Goal: Task Accomplishment & Management: Manage account settings

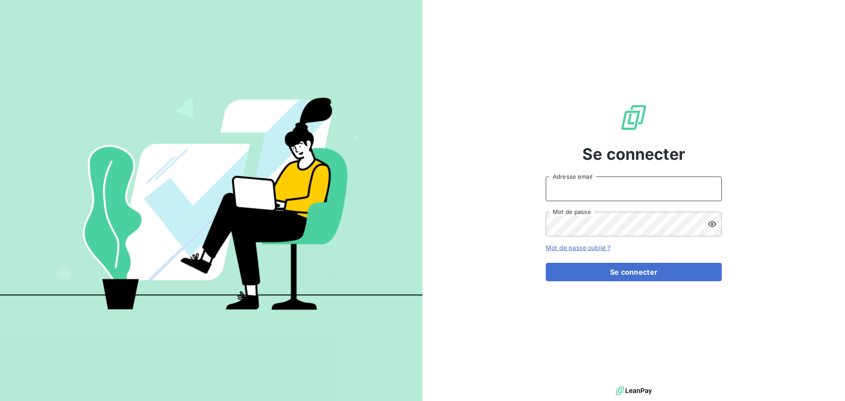
type input "[PERSON_NAME][EMAIL_ADDRESS][DOMAIN_NAME]"
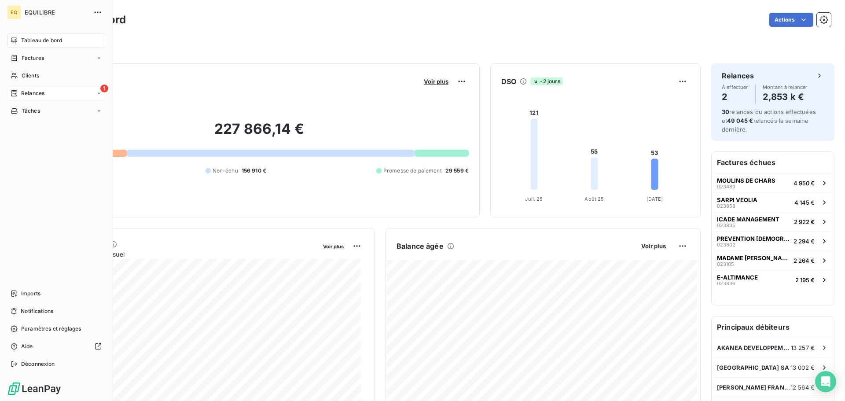
click at [58, 93] on div "1 Relances" at bounding box center [56, 93] width 98 height 14
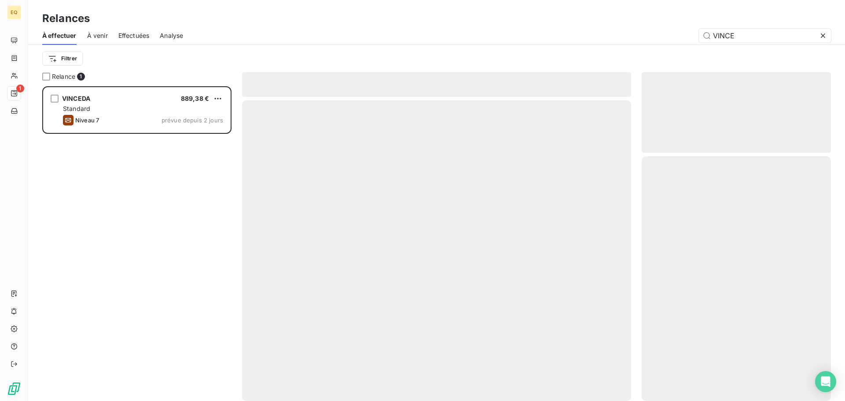
scroll to position [308, 183]
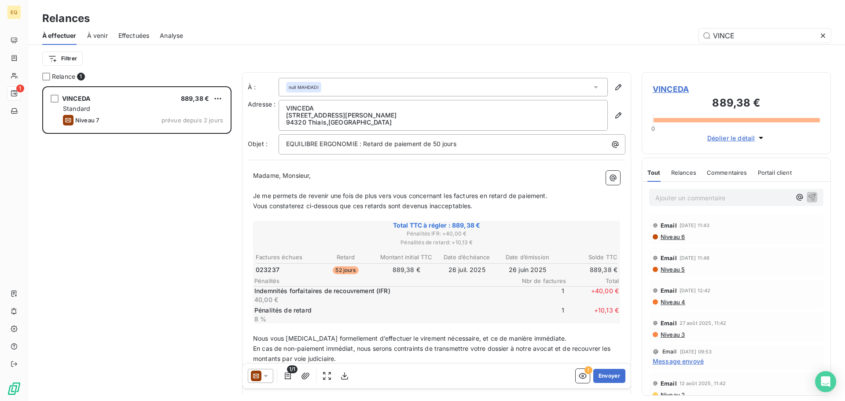
click at [132, 35] on span "Effectuées" at bounding box center [133, 35] width 31 height 9
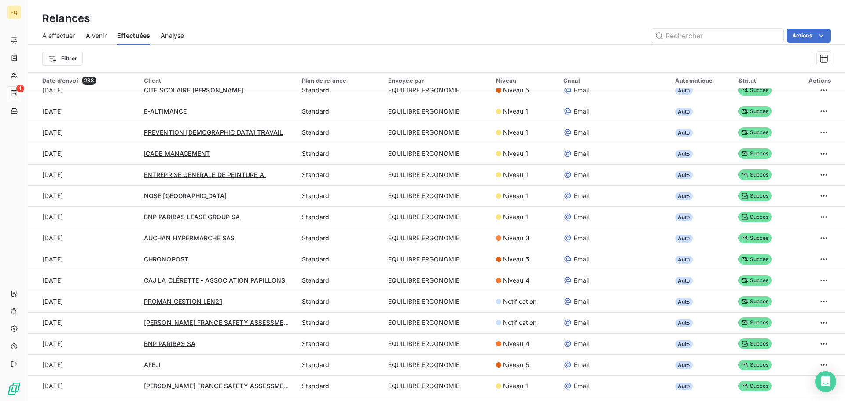
scroll to position [44, 0]
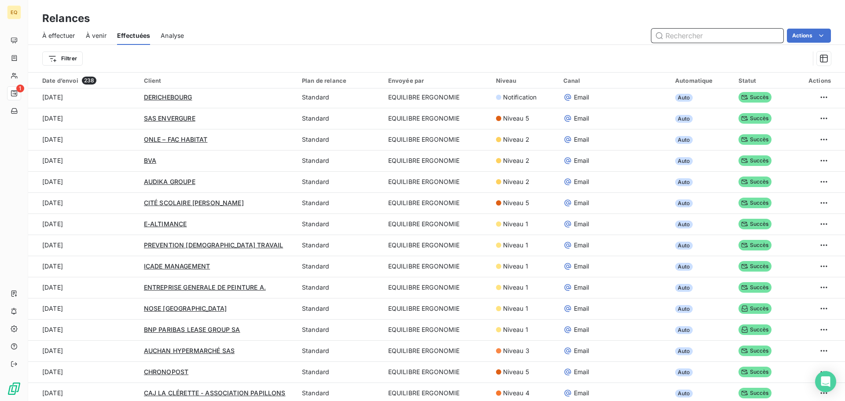
click at [95, 33] on span "À venir" at bounding box center [96, 35] width 21 height 9
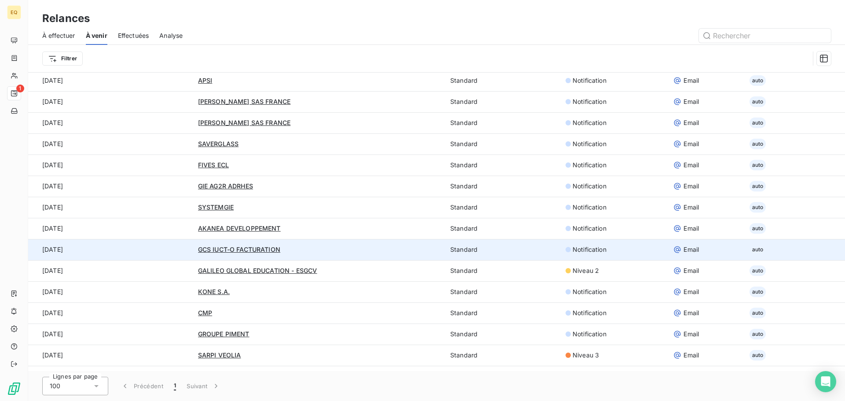
scroll to position [642, 0]
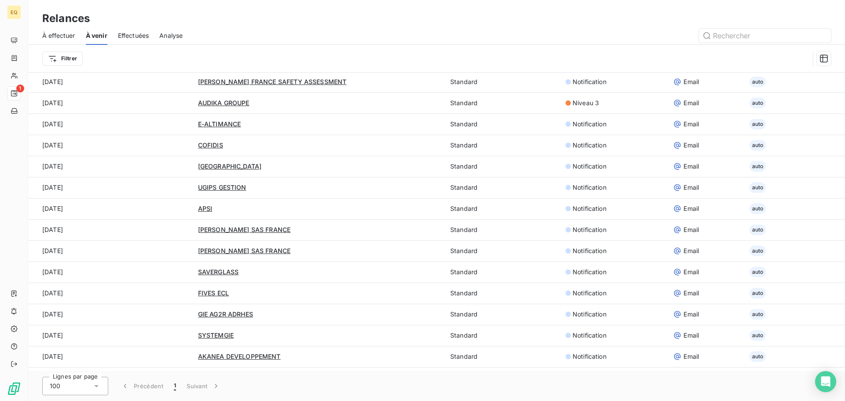
click at [128, 34] on span "Effectuées" at bounding box center [133, 35] width 31 height 9
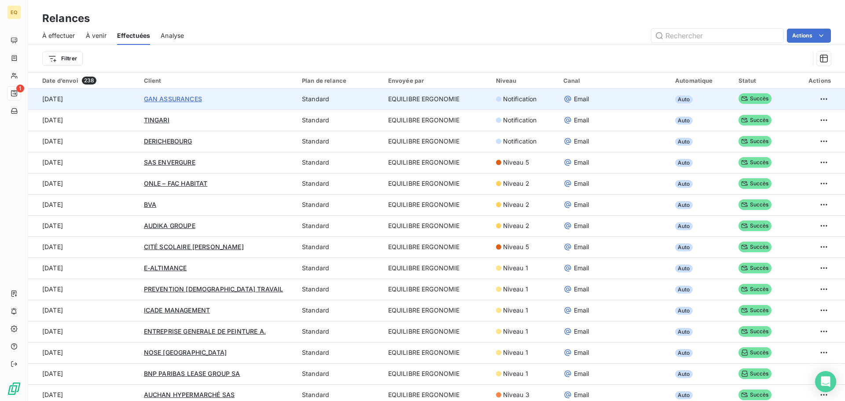
click at [176, 98] on span "GAN ASSURANCES" at bounding box center [173, 98] width 58 height 7
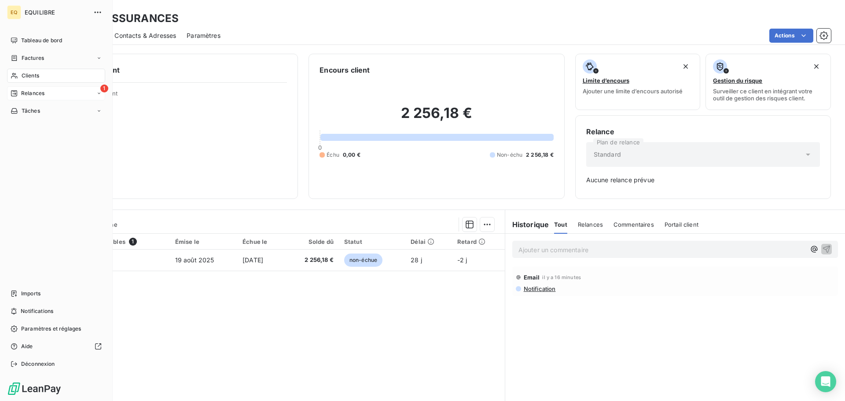
click at [59, 91] on div "1 Relances" at bounding box center [56, 93] width 98 height 14
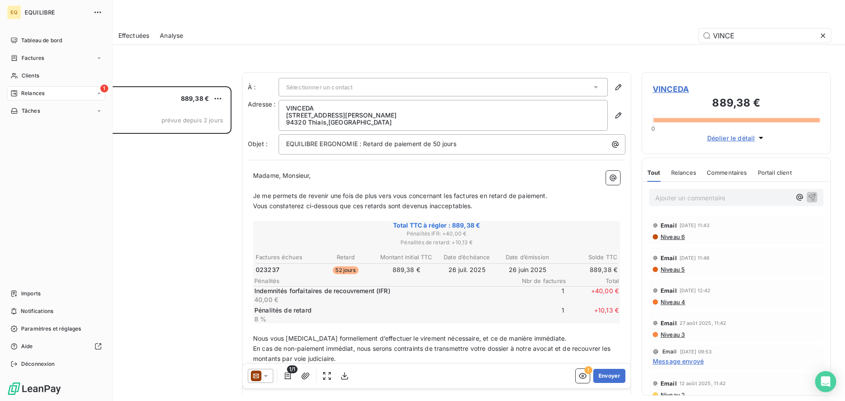
scroll to position [308, 183]
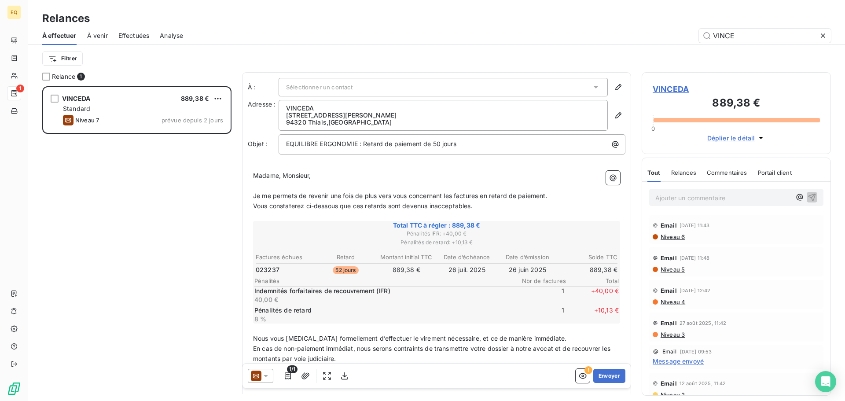
click at [173, 33] on span "Analyse" at bounding box center [171, 35] width 23 height 9
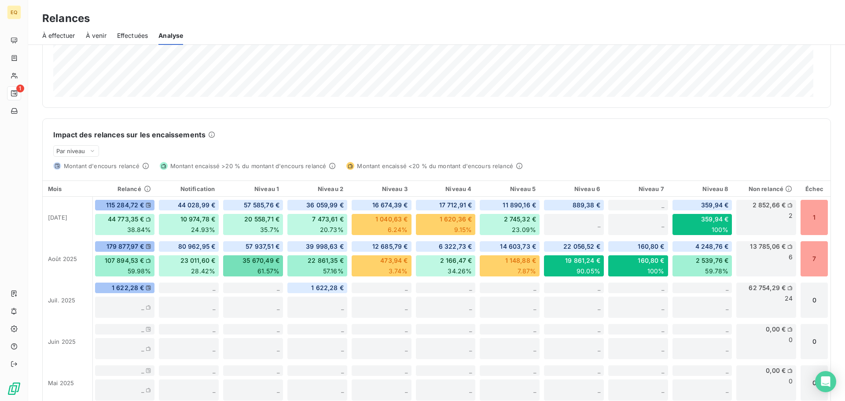
scroll to position [220, 0]
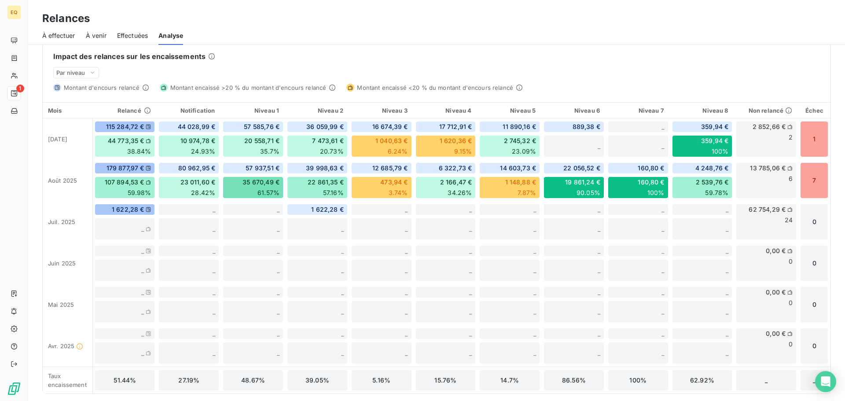
click at [130, 33] on span "Effectuées" at bounding box center [132, 35] width 31 height 9
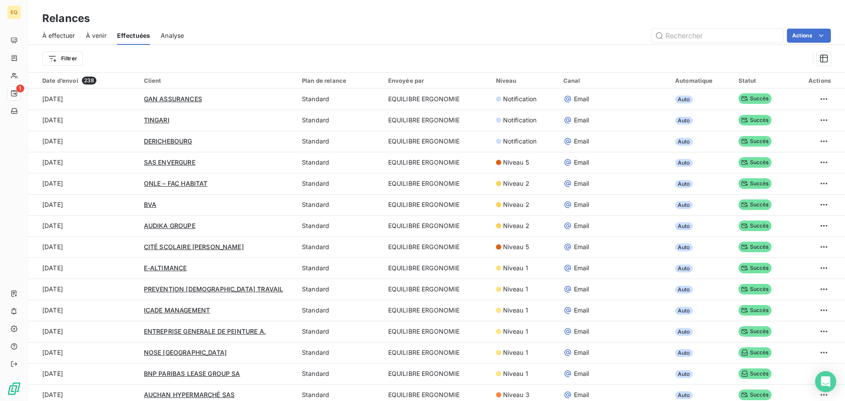
click at [96, 34] on span "À venir" at bounding box center [96, 35] width 21 height 9
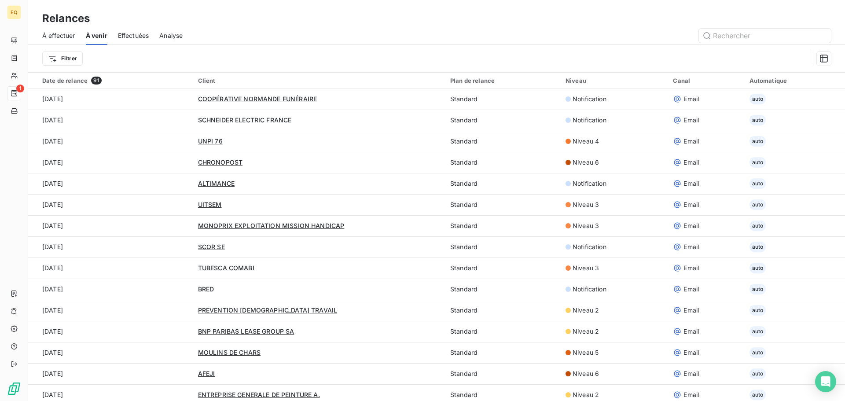
click at [134, 33] on span "Effectuées" at bounding box center [133, 35] width 31 height 9
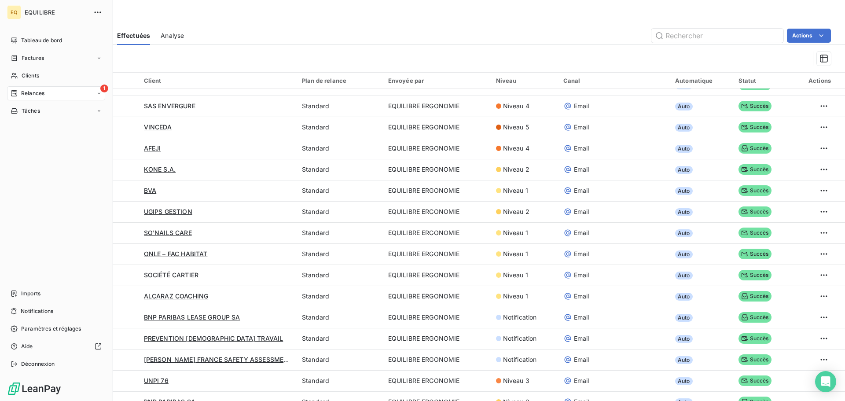
scroll to position [964, 0]
click at [39, 326] on span "Paramètres et réglages" at bounding box center [51, 329] width 60 height 8
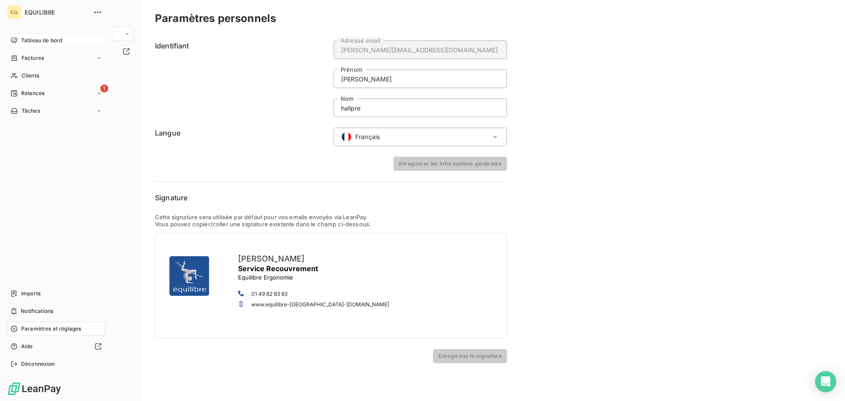
click at [46, 37] on span "Tableau de bord" at bounding box center [41, 41] width 41 height 8
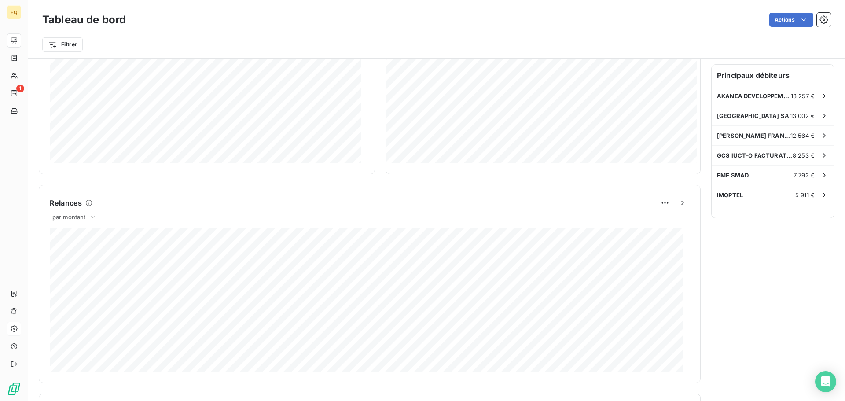
scroll to position [237, 0]
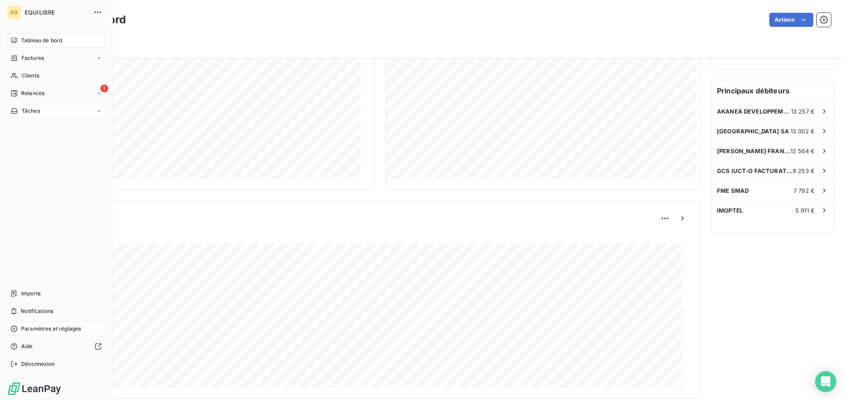
click at [23, 108] on span "Tâches" at bounding box center [31, 111] width 18 height 8
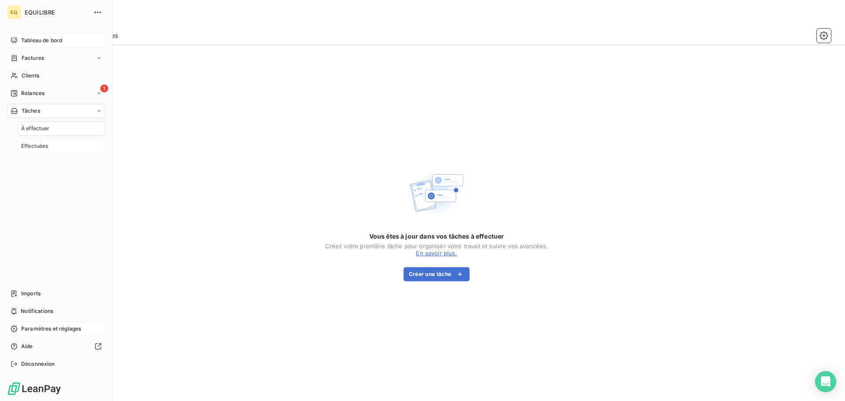
click at [36, 146] on span "Effectuées" at bounding box center [34, 146] width 27 height 8
click at [53, 57] on div "Factures" at bounding box center [56, 58] width 98 height 14
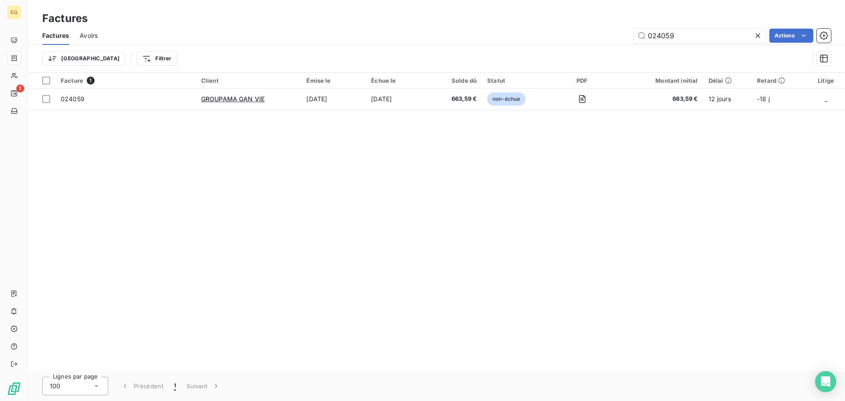
drag, startPoint x: 688, startPoint y: 36, endPoint x: 617, endPoint y: 33, distance: 70.9
click at [618, 33] on div "024059 Actions" at bounding box center [469, 36] width 722 height 14
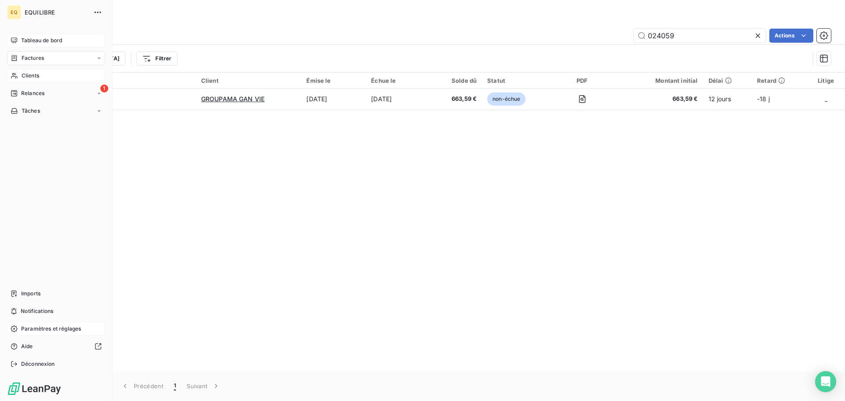
drag, startPoint x: 29, startPoint y: 74, endPoint x: 105, endPoint y: 96, distance: 79.2
click at [29, 74] on span "Clients" at bounding box center [31, 76] width 18 height 8
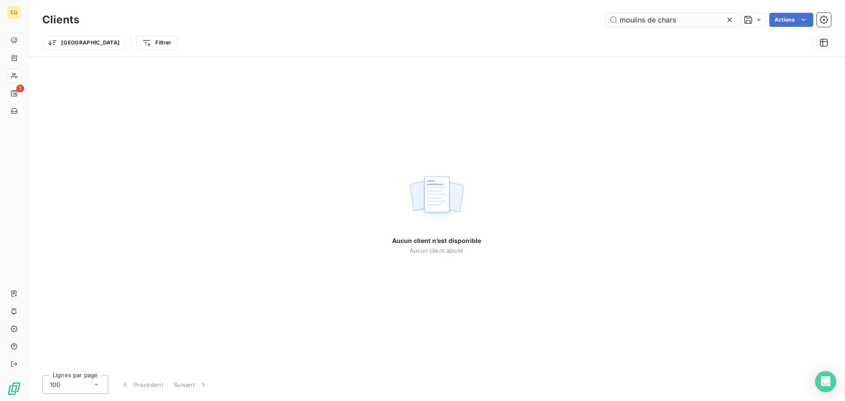
click at [685, 21] on input "moulins de chars" at bounding box center [671, 20] width 132 height 14
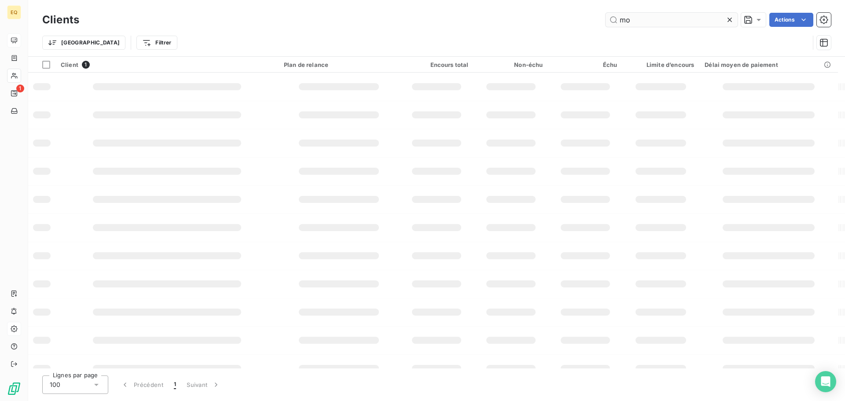
type input "m"
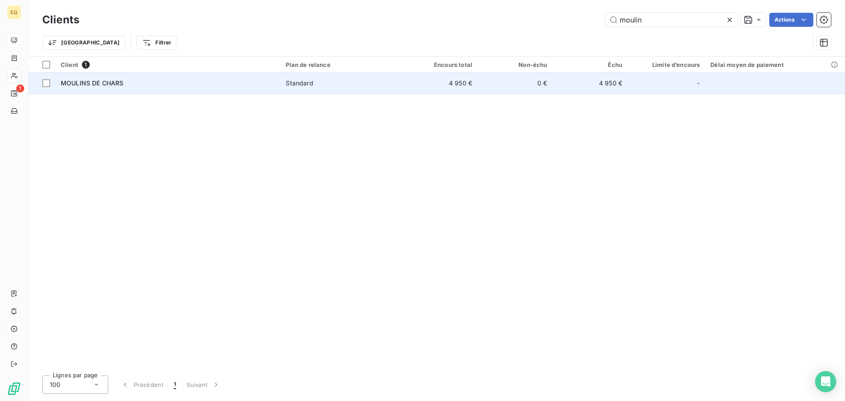
type input "moulin"
click at [128, 83] on div "MOULINS DE CHARS" at bounding box center [168, 83] width 214 height 9
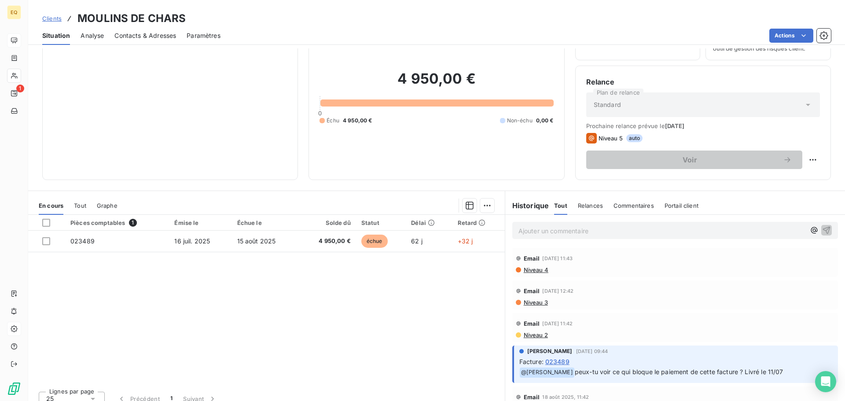
scroll to position [59, 0]
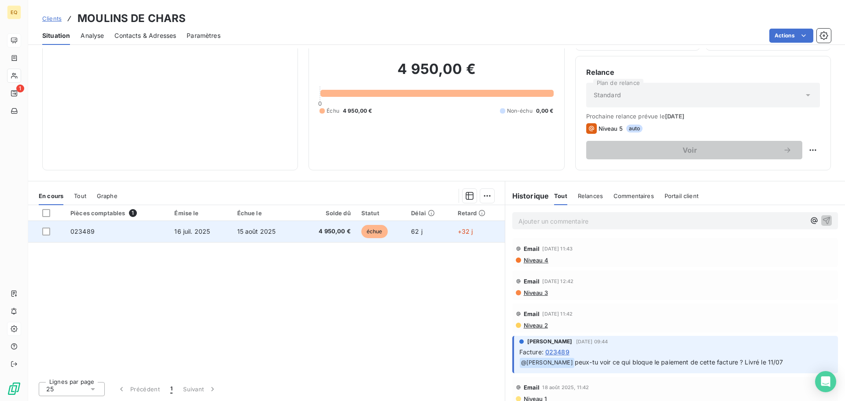
click at [208, 231] on span "16 juil. 2025" at bounding box center [192, 230] width 36 height 7
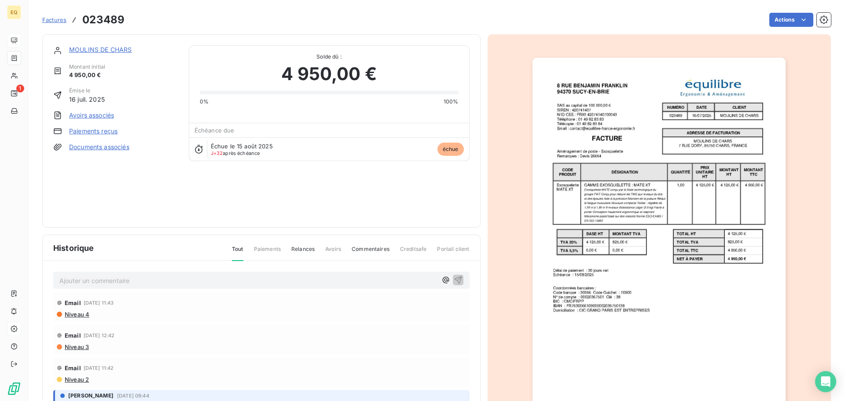
click at [92, 46] on link "MOULINS DE CHARS" at bounding box center [100, 49] width 62 height 7
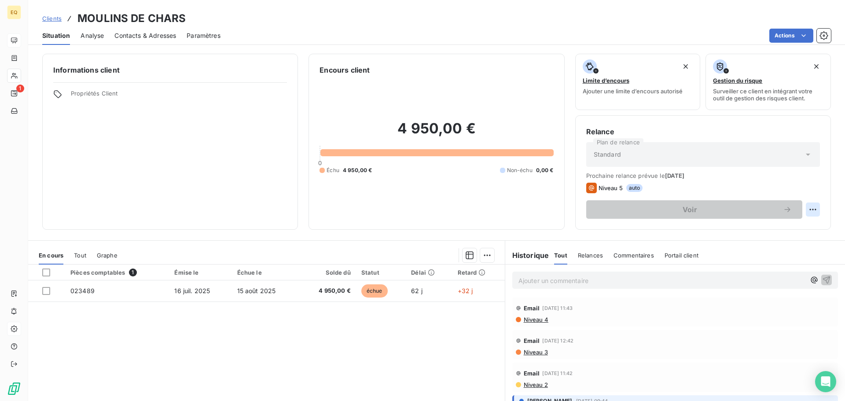
click at [805, 208] on html "EQ 1 Clients MOULINS DE CHARS Situation Analyse Contacts & Adresses Paramètres …" at bounding box center [422, 200] width 845 height 401
click at [484, 191] on html "EQ 1 Clients MOULINS DE CHARS Situation Analyse Contacts & Adresses Paramètres …" at bounding box center [422, 200] width 845 height 401
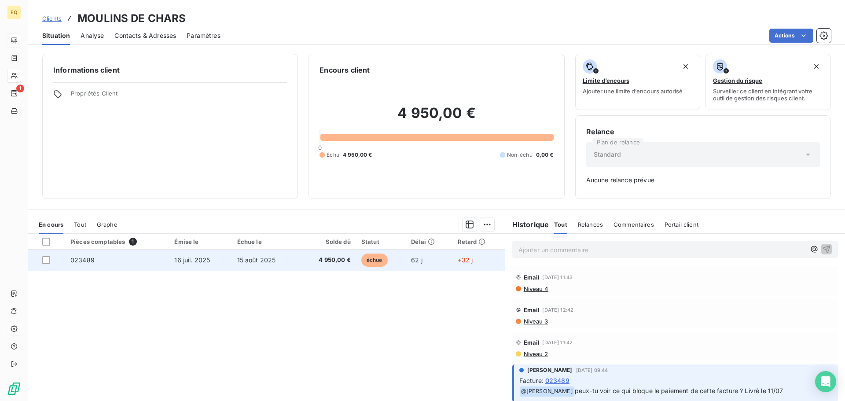
click at [147, 262] on td "023489" at bounding box center [117, 259] width 104 height 21
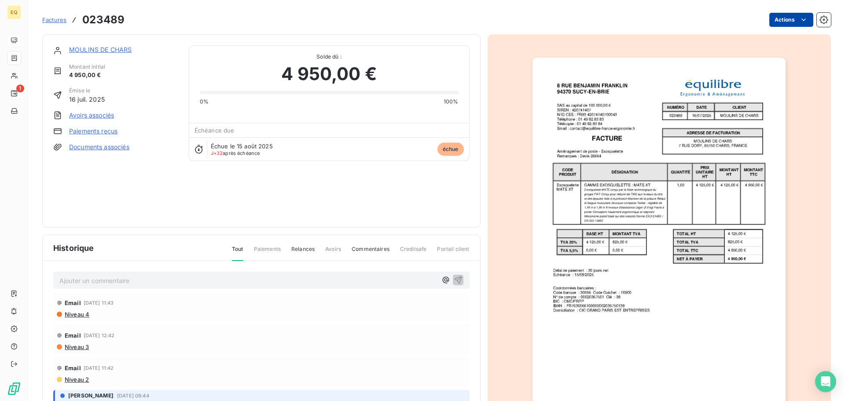
click at [780, 15] on html "EQ 1 Factures 023489 Actions MOULINS DE CHARS Montant initial 4 950,00 € Émise …" at bounding box center [422, 200] width 845 height 401
click at [101, 48] on html "EQ 1 Factures 023489 Actions MOULINS DE CHARS Montant initial 4 950,00 € Émise …" at bounding box center [422, 200] width 845 height 401
click at [106, 48] on link "MOULINS DE CHARS" at bounding box center [100, 49] width 62 height 7
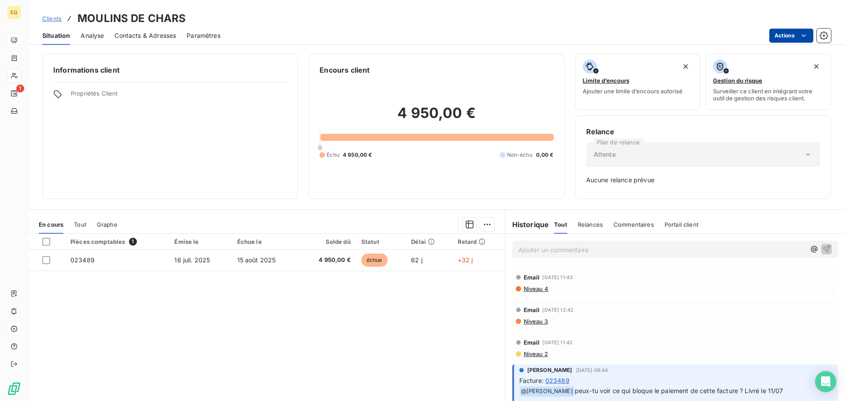
click at [795, 33] on html "EQ 1 Clients MOULINS DE CHARS Situation Analyse Contacts & Adresses Paramètres …" at bounding box center [422, 200] width 845 height 401
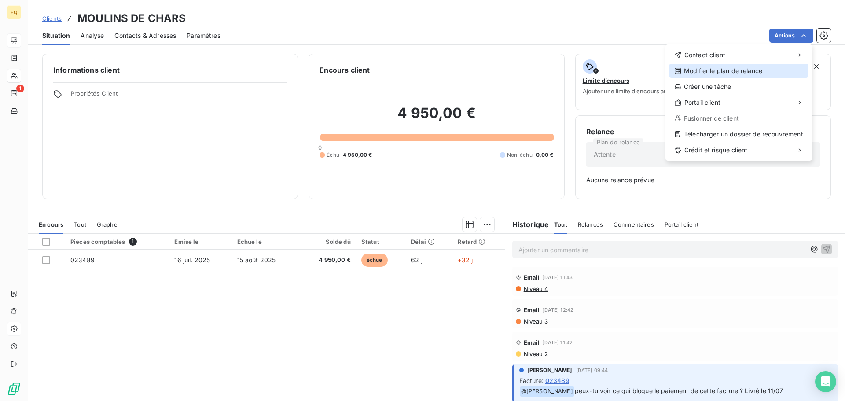
click at [737, 70] on div "Modifier le plan de relance" at bounding box center [738, 71] width 139 height 14
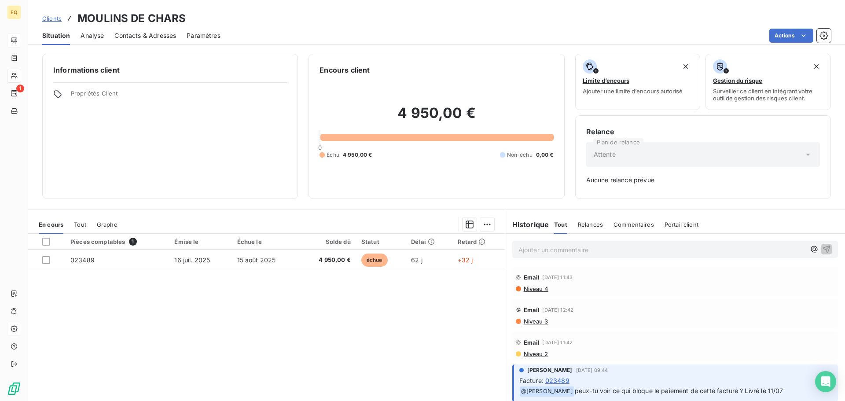
click at [272, 25] on div "Clients MOULINS DE CHARS" at bounding box center [436, 19] width 817 height 16
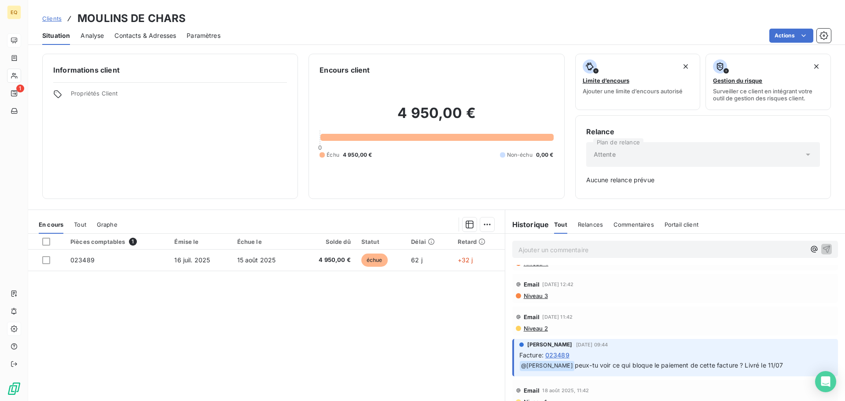
scroll to position [39, 0]
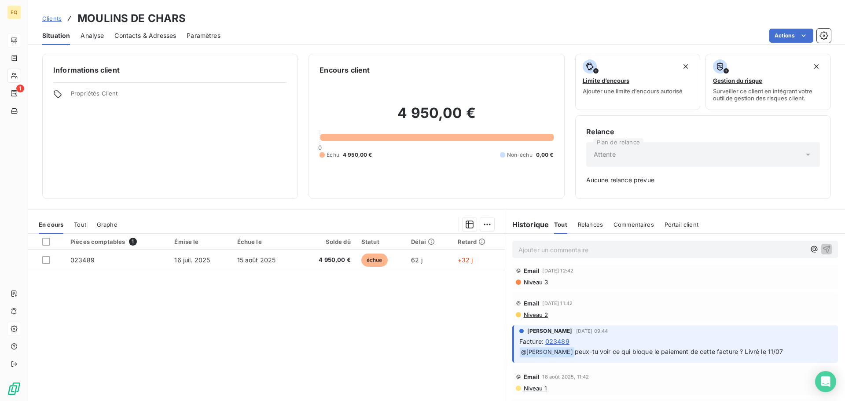
click at [538, 250] on p "Ajouter un commentaire ﻿" at bounding box center [661, 249] width 287 height 11
drag, startPoint x: 814, startPoint y: 247, endPoint x: 534, endPoint y: 338, distance: 294.7
click at [540, 370] on div "En attente de l'exosquelette pour livraison Email [DATE] 11:43 Niveau 4 Email […" at bounding box center [675, 332] width 340 height 196
click at [558, 249] on span "En attente de l'exosquelette pour livraison" at bounding box center [580, 248] width 124 height 7
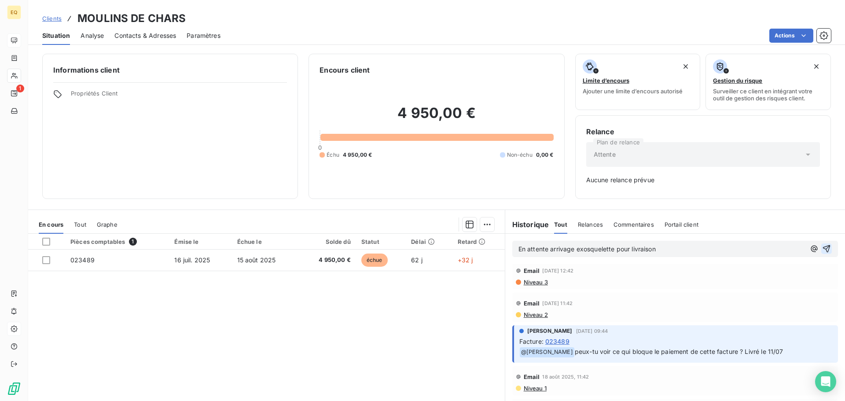
click at [822, 248] on icon "button" at bounding box center [826, 248] width 9 height 9
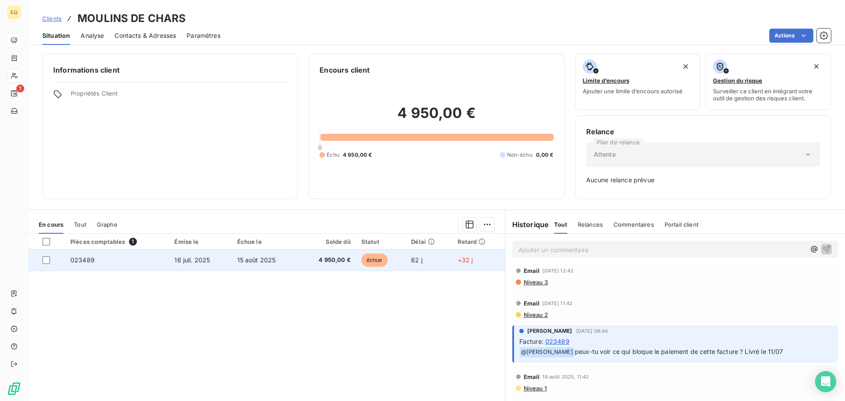
click at [237, 260] on span "15 août 2025" at bounding box center [256, 259] width 39 height 7
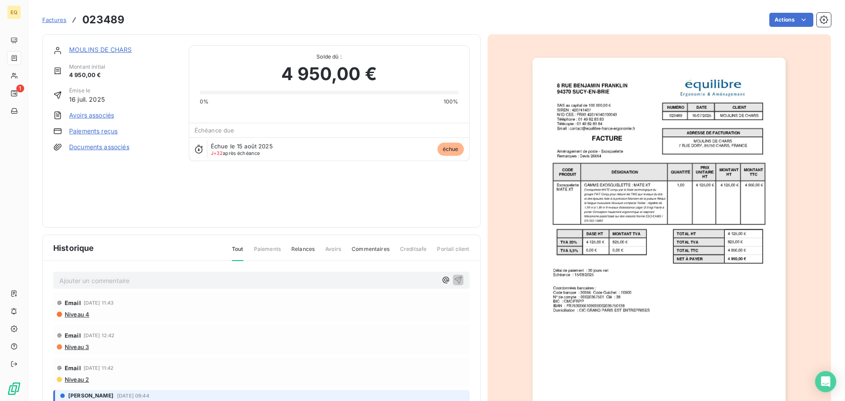
click at [114, 48] on link "MOULINS DE CHARS" at bounding box center [100, 49] width 62 height 7
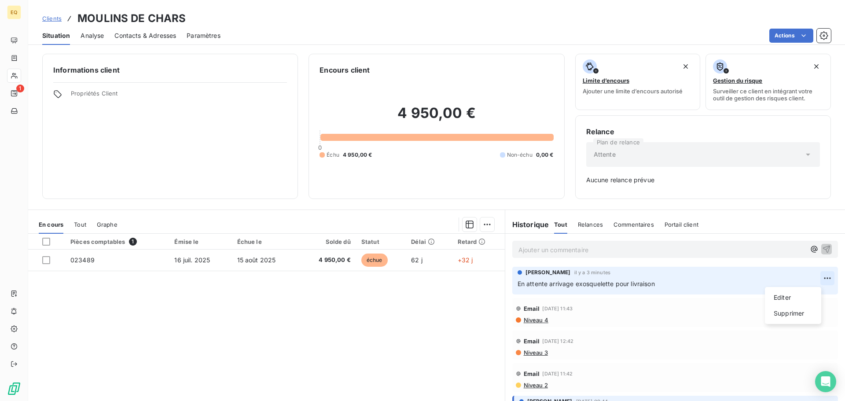
click at [811, 278] on html "EQ 1 Clients MOULINS DE CHARS Situation Analyse Contacts & Adresses Paramètres …" at bounding box center [422, 200] width 845 height 401
click at [791, 314] on div "Supprimer" at bounding box center [792, 313] width 49 height 14
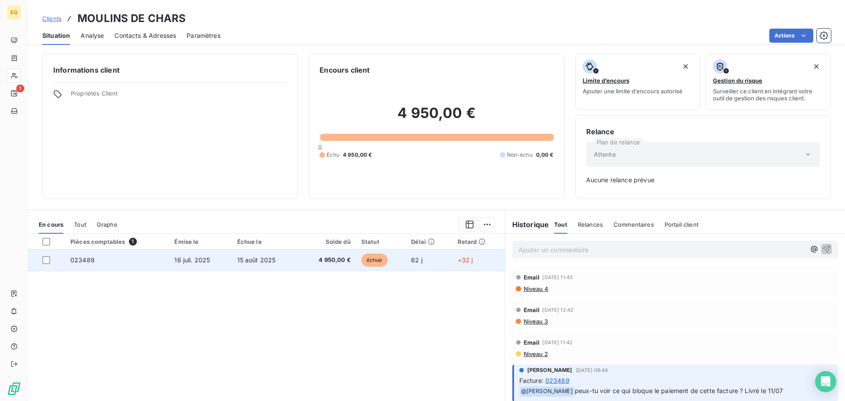
click at [219, 257] on td "16 juil. 2025" at bounding box center [200, 259] width 62 height 21
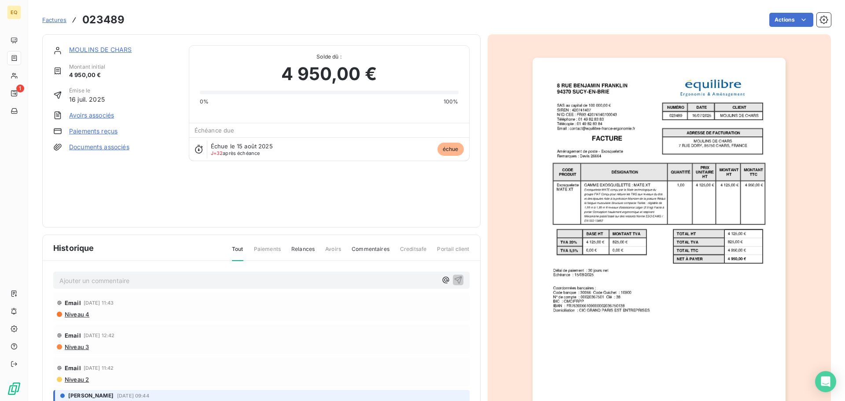
click at [110, 280] on p "Ajouter un commentaire ﻿" at bounding box center [247, 280] width 377 height 11
click at [454, 278] on icon "button" at bounding box center [458, 279] width 9 height 9
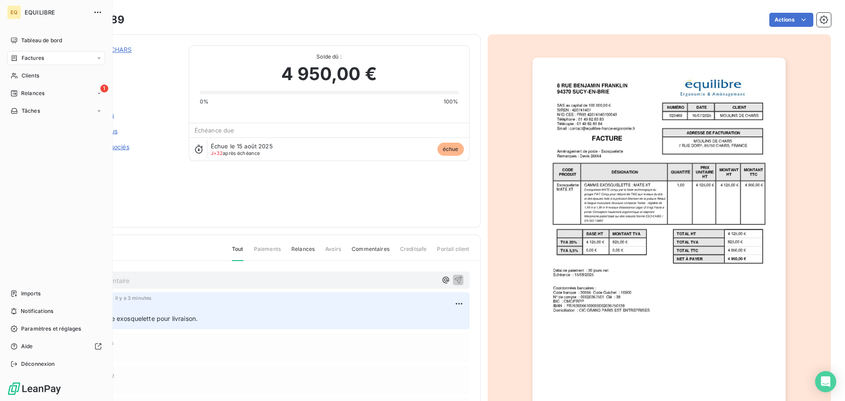
click at [28, 53] on div "Factures" at bounding box center [56, 58] width 98 height 14
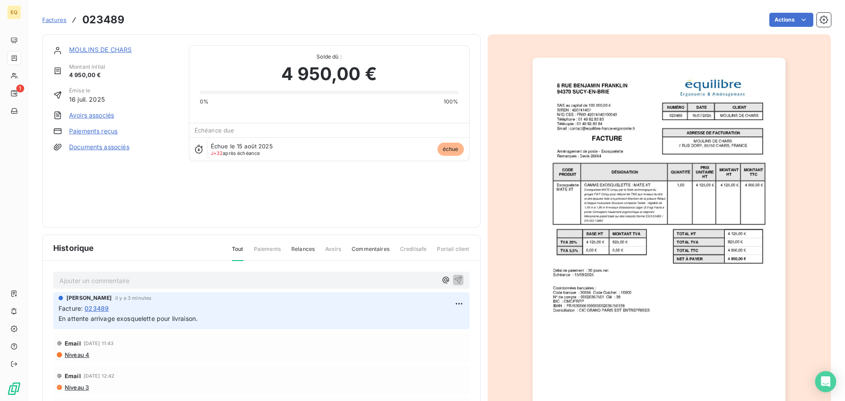
click at [59, 18] on span "Factures" at bounding box center [54, 19] width 24 height 7
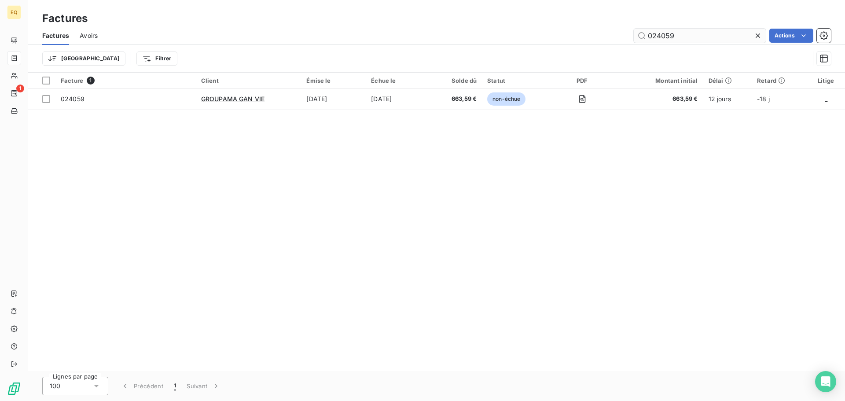
drag, startPoint x: 680, startPoint y: 35, endPoint x: 637, endPoint y: 34, distance: 43.6
click at [638, 34] on input "024059" at bounding box center [700, 36] width 132 height 14
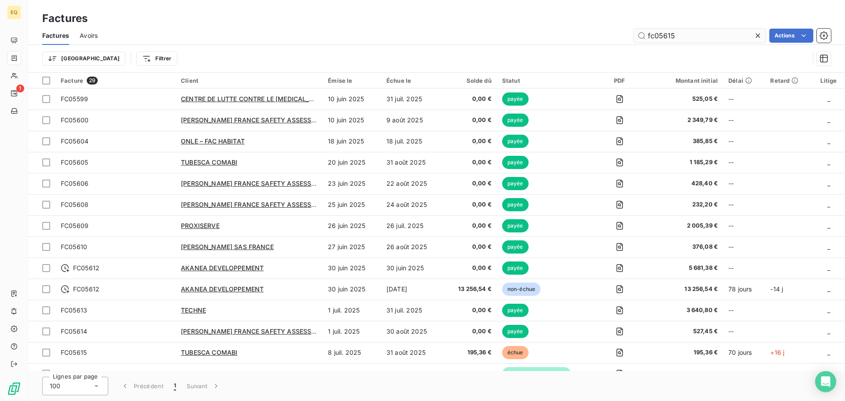
type input "fc05615"
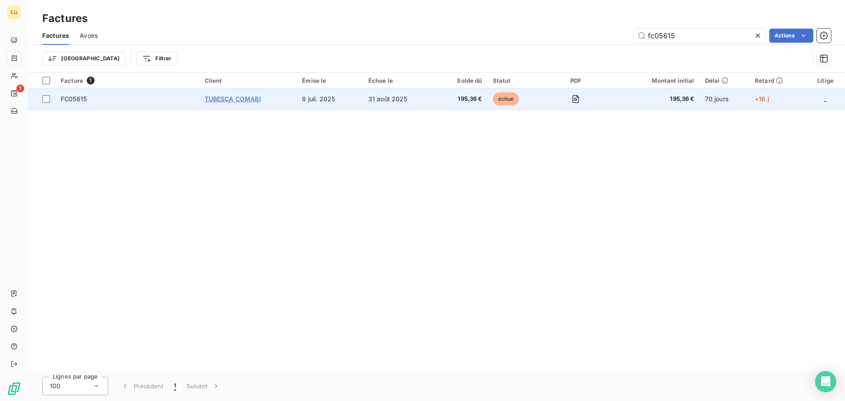
click at [220, 95] on span "TUBESCA COMABI" at bounding box center [233, 98] width 56 height 7
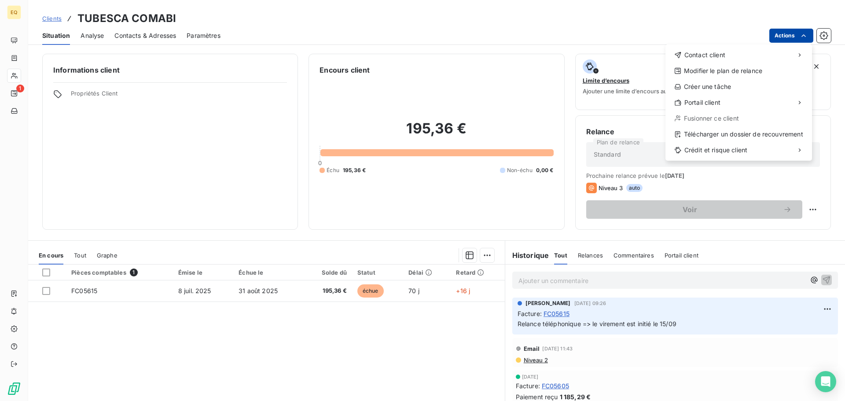
click at [783, 33] on html "EQ 1 Clients TUBESCA COMABI Situation Analyse Contacts & Adresses Paramètres Ac…" at bounding box center [422, 200] width 845 height 401
click at [498, 22] on html "EQ 1 Clients TUBESCA COMABI Situation Analyse Contacts & Adresses Paramètres Ac…" at bounding box center [422, 200] width 845 height 401
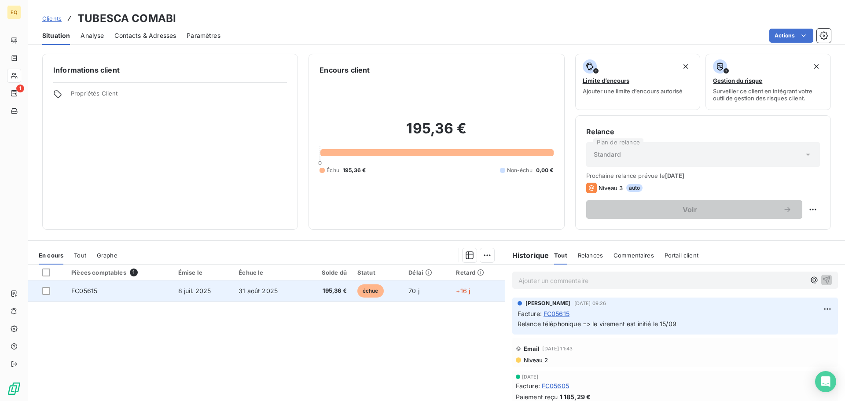
click at [254, 287] on span "31 août 2025" at bounding box center [257, 290] width 39 height 7
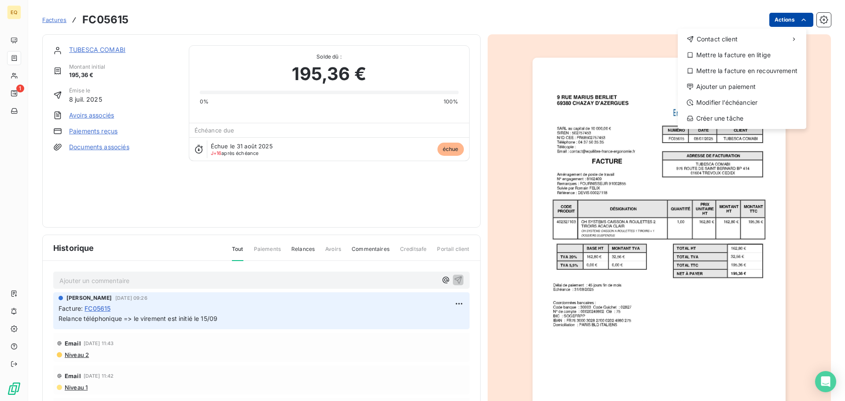
click at [781, 18] on html "EQ 1 Factures FC05615 Actions Contact client Mettre la facture en litige Mettre…" at bounding box center [422, 200] width 845 height 401
click at [716, 84] on div "Ajouter un paiement" at bounding box center [741, 87] width 121 height 14
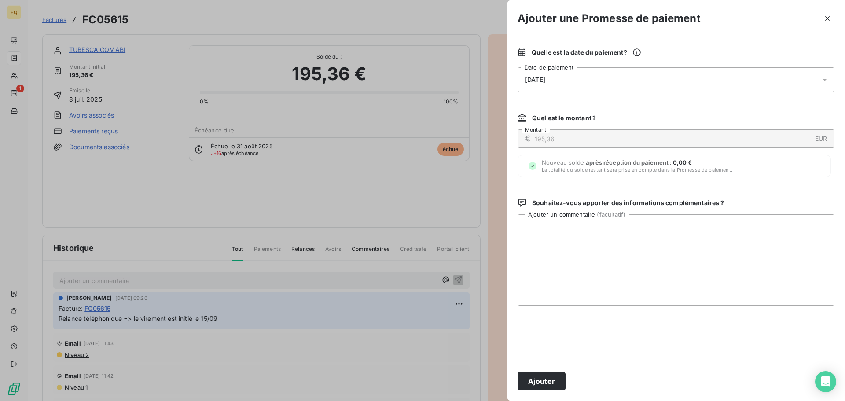
click at [583, 77] on div "17/09/2025" at bounding box center [675, 79] width 317 height 25
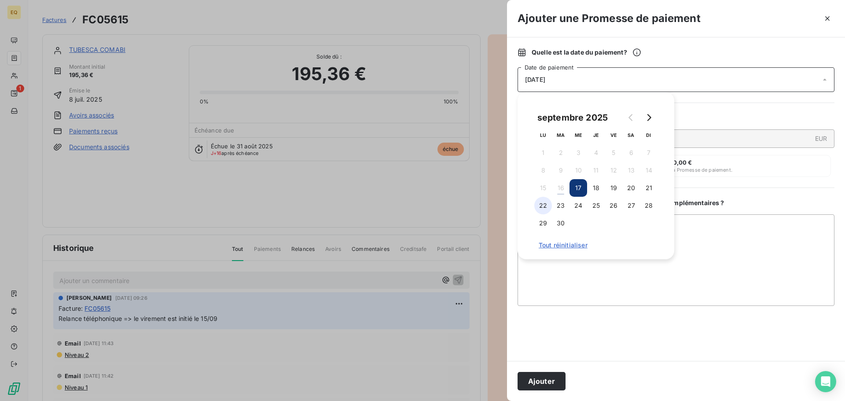
click at [542, 203] on button "22" at bounding box center [543, 206] width 18 height 18
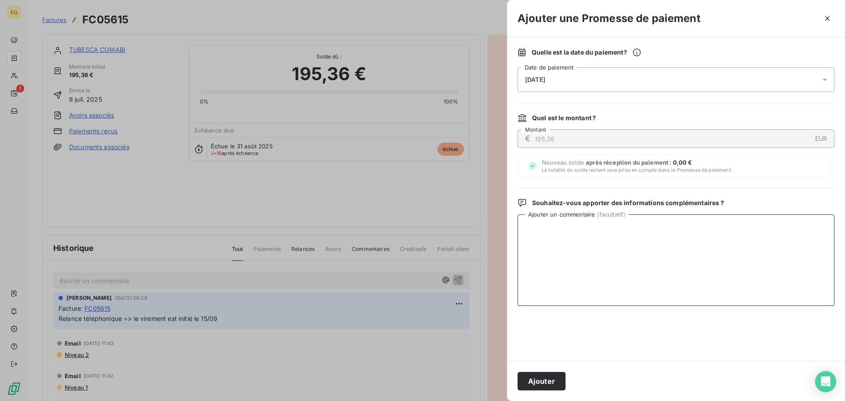
click at [575, 288] on textarea "Ajouter un commentaire ( facultatif )" at bounding box center [675, 260] width 317 height 92
type textarea "Virement initié le 15/09"
click at [538, 378] on button "Ajouter" at bounding box center [541, 381] width 48 height 18
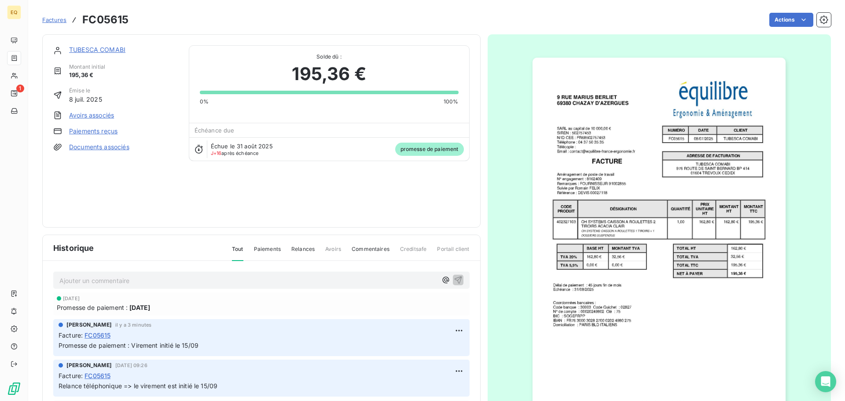
click at [103, 147] on link "Documents associés" at bounding box center [99, 147] width 60 height 9
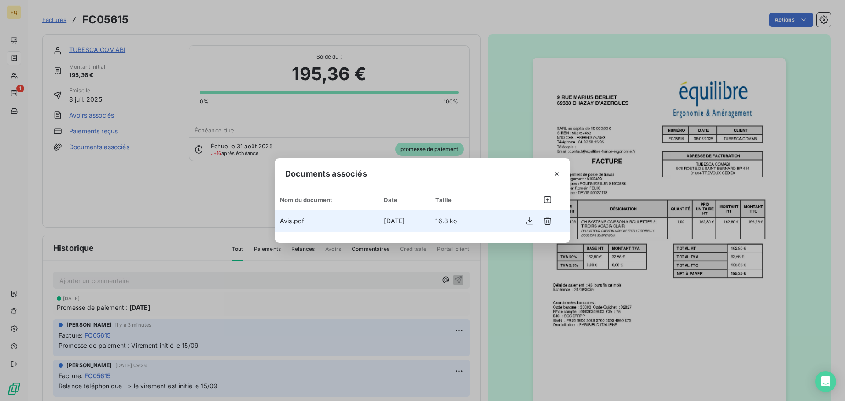
click at [316, 218] on td "Avis.pdf" at bounding box center [327, 220] width 104 height 21
click at [529, 221] on icon "button" at bounding box center [529, 220] width 7 height 7
click at [555, 173] on icon "button" at bounding box center [556, 173] width 9 height 9
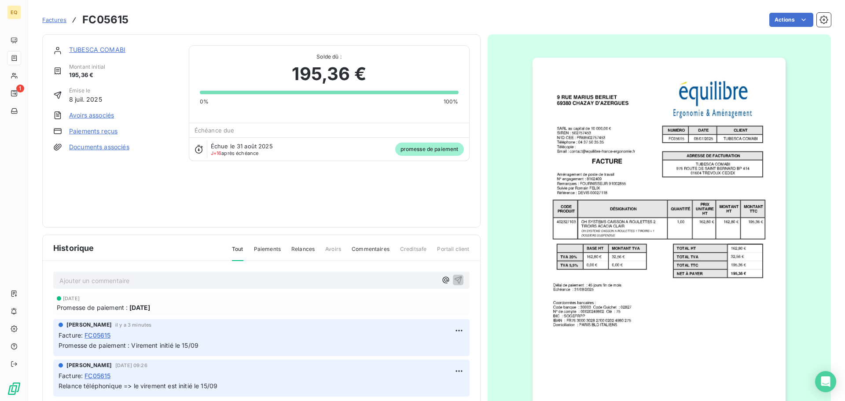
click at [55, 19] on span "Factures" at bounding box center [54, 19] width 24 height 7
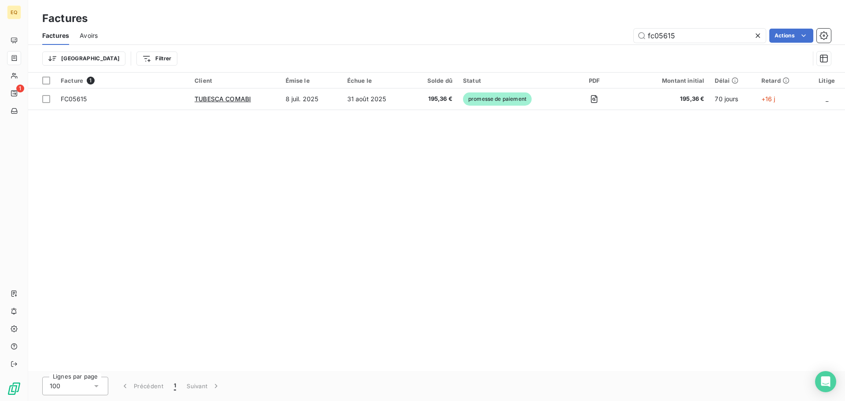
type input "fc05615"
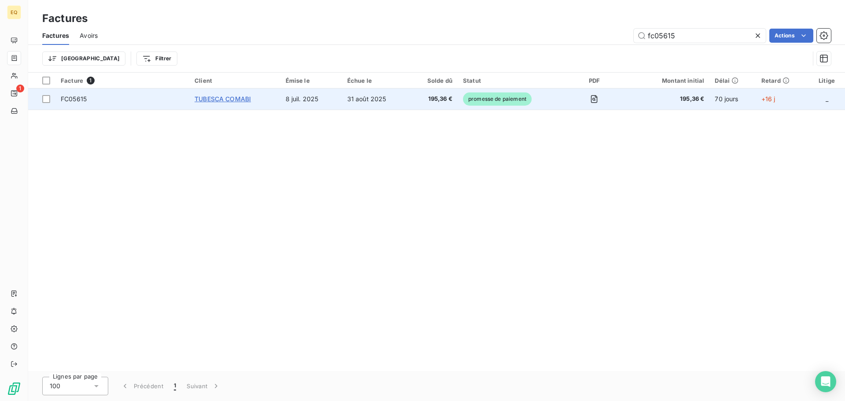
click at [229, 98] on span "TUBESCA COMABI" at bounding box center [222, 98] width 56 height 7
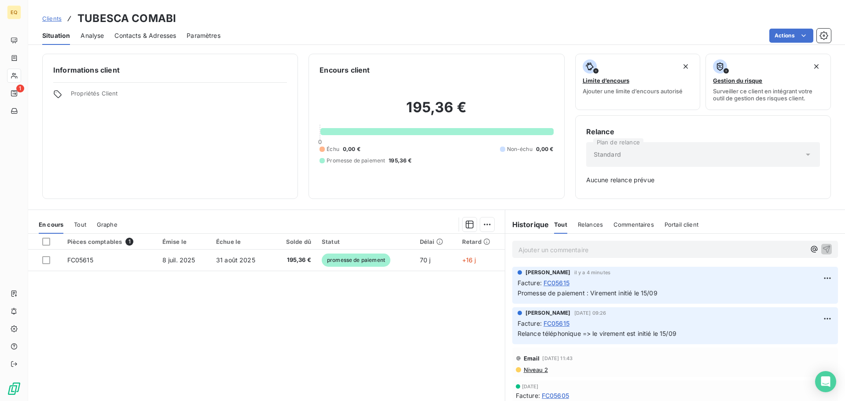
click at [53, 17] on span "Clients" at bounding box center [51, 18] width 19 height 7
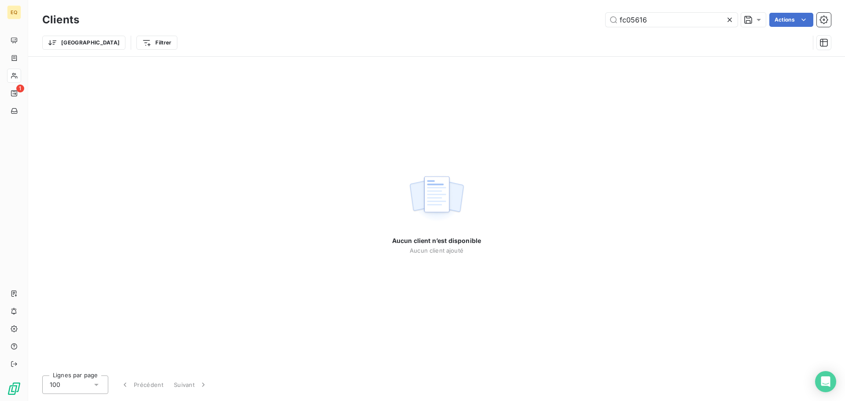
drag, startPoint x: 655, startPoint y: 22, endPoint x: 587, endPoint y: 18, distance: 67.9
click at [587, 18] on div "fc05616 Actions" at bounding box center [460, 20] width 741 height 14
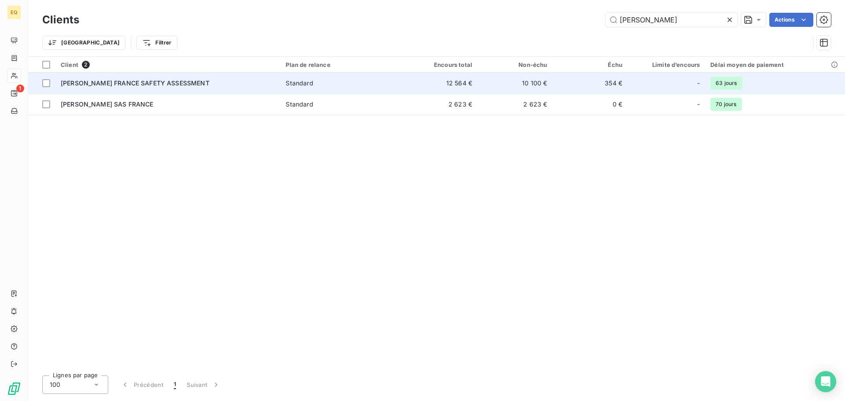
type input "charles"
click at [209, 81] on div "[PERSON_NAME] FRANCE SAFETY ASSESSMENT" at bounding box center [168, 83] width 214 height 9
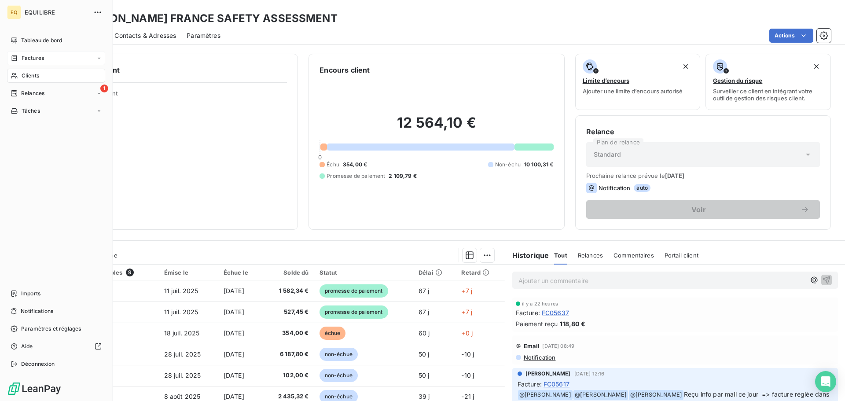
click at [45, 55] on div "Factures" at bounding box center [56, 58] width 98 height 14
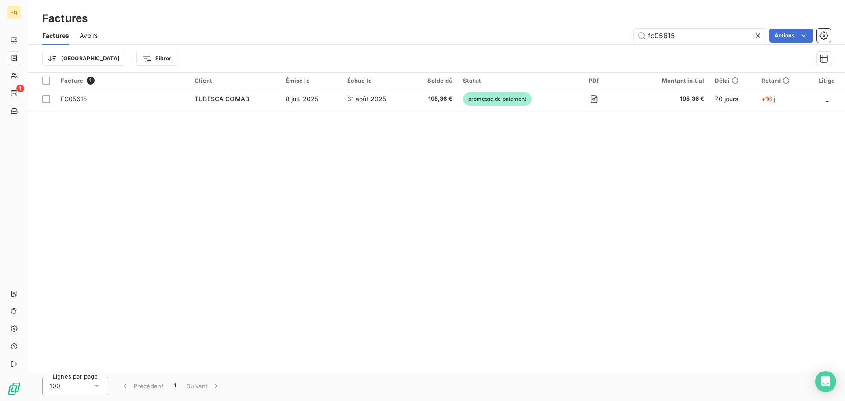
drag, startPoint x: 673, startPoint y: 33, endPoint x: 616, endPoint y: 30, distance: 56.8
click at [619, 30] on div "fc05615 Actions" at bounding box center [469, 36] width 722 height 14
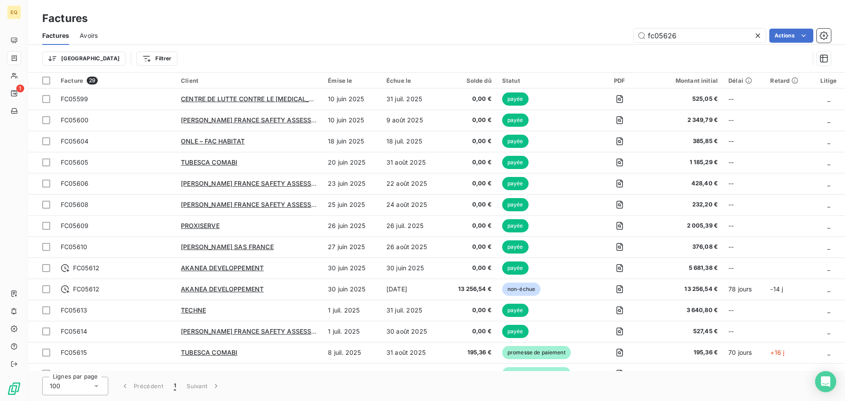
type input "fc05626"
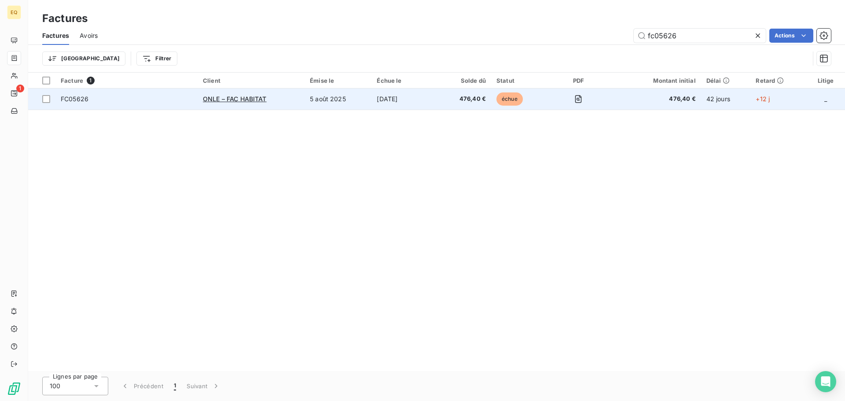
click at [147, 96] on span "FC05626" at bounding box center [127, 99] width 132 height 9
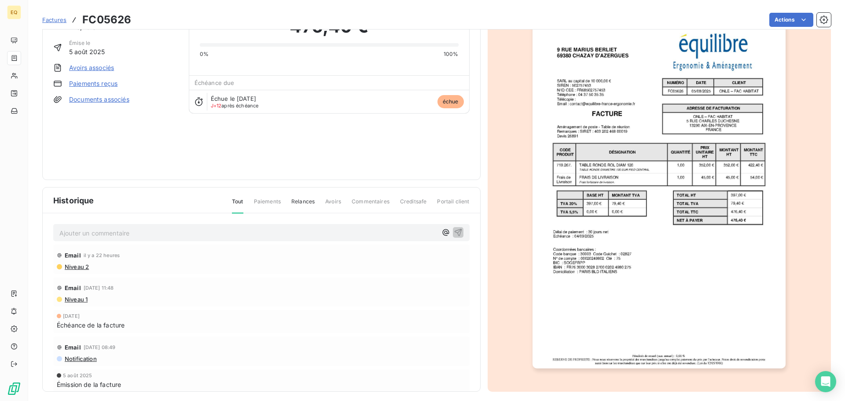
scroll to position [53, 0]
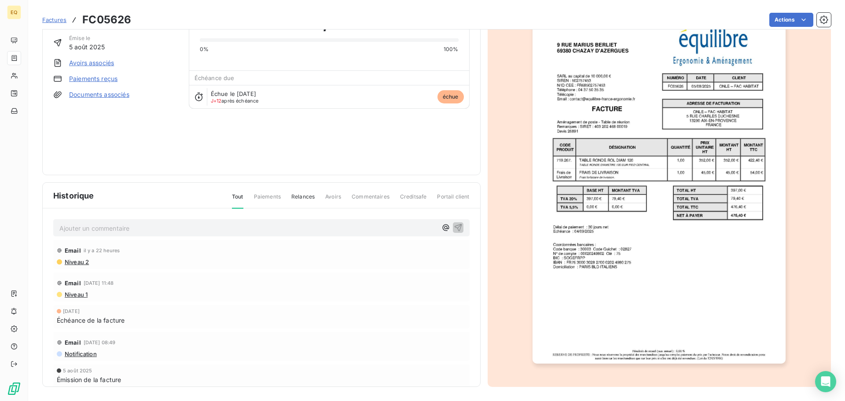
click at [108, 229] on p "Ajouter un commentaire ﻿" at bounding box center [247, 228] width 377 height 11
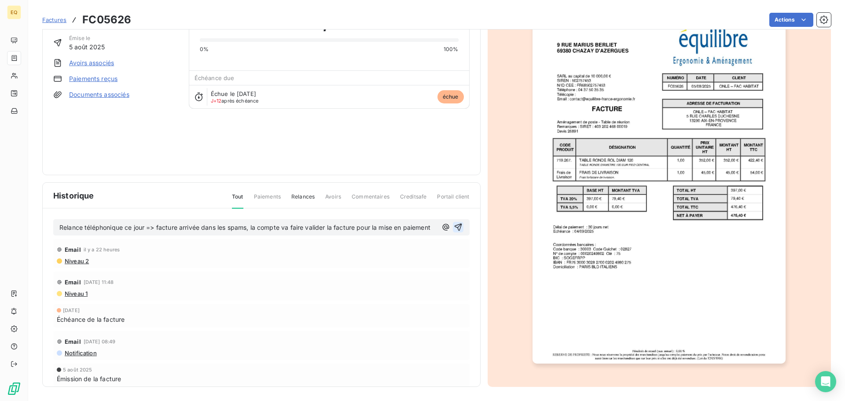
click at [454, 229] on icon "button" at bounding box center [458, 227] width 9 height 9
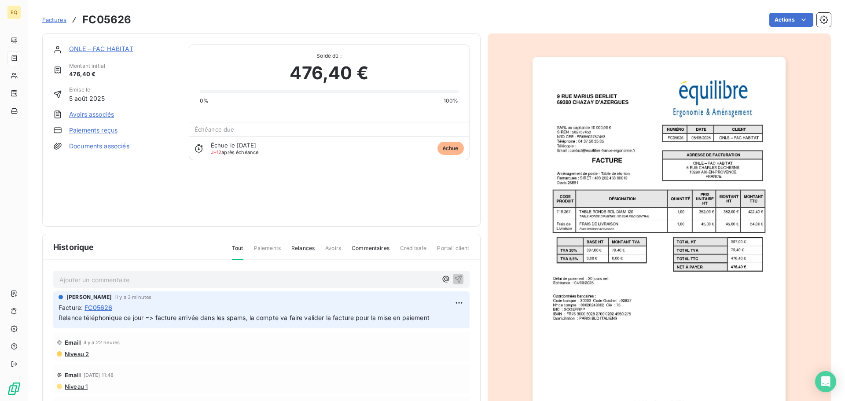
scroll to position [0, 0]
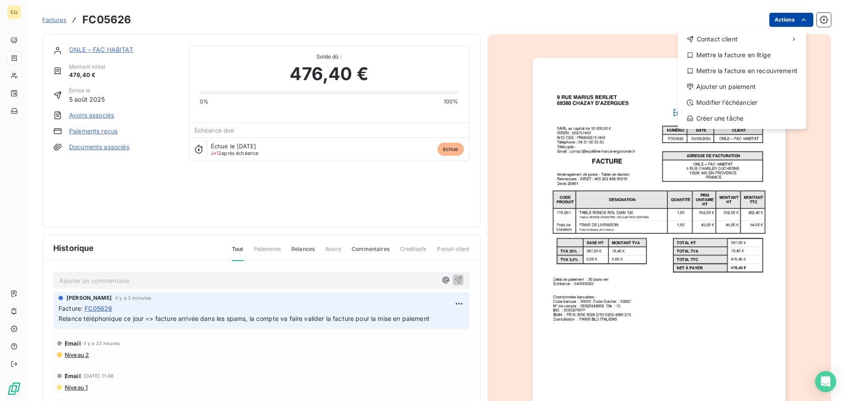
click at [784, 17] on html "EQ Factures FC05626 Actions Contact client Mettre la facture en litige Mettre l…" at bounding box center [422, 200] width 845 height 401
drag, startPoint x: 270, startPoint y: 183, endPoint x: 264, endPoint y: 183, distance: 5.7
click at [269, 183] on html "EQ Factures FC05626 Actions Contact client Mettre la facture en litige Mettre l…" at bounding box center [422, 200] width 845 height 401
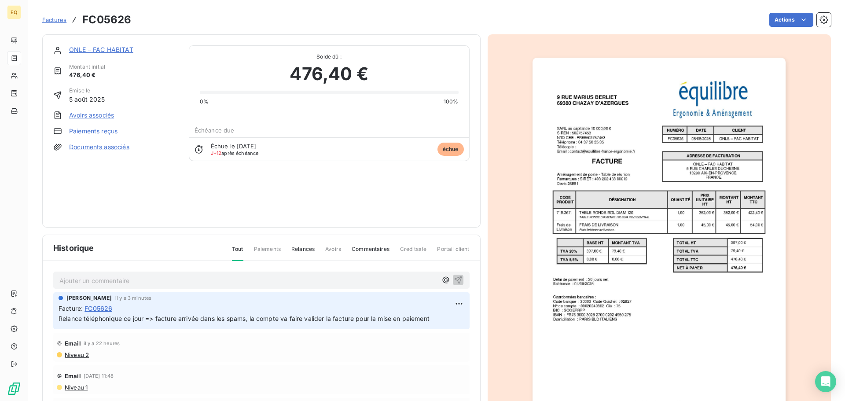
click at [100, 47] on link "ONLE – FAC HABITAT" at bounding box center [101, 49] width 64 height 7
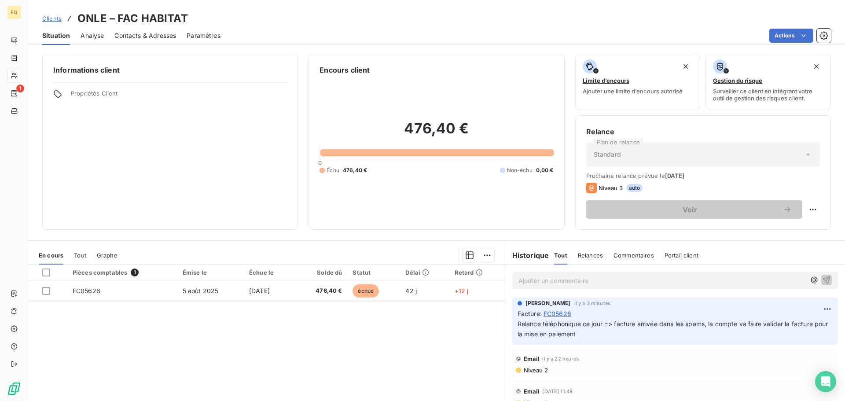
click at [51, 16] on span "Clients" at bounding box center [51, 18] width 19 height 7
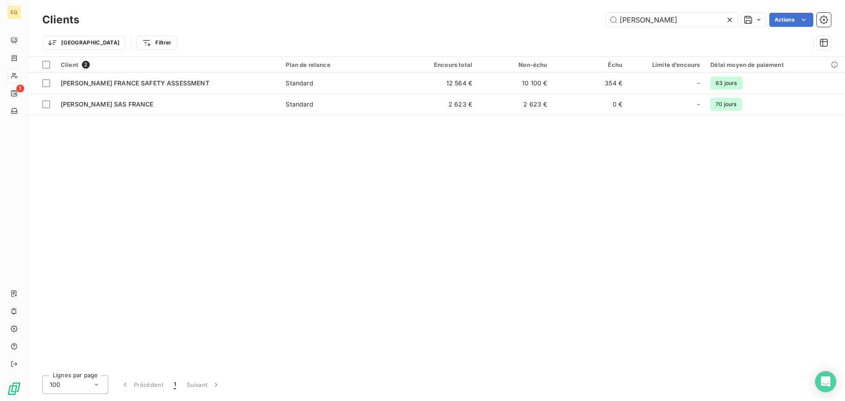
drag, startPoint x: 634, startPoint y: 19, endPoint x: 592, endPoint y: 23, distance: 42.4
click at [603, 18] on div "charles Actions" at bounding box center [460, 20] width 741 height 14
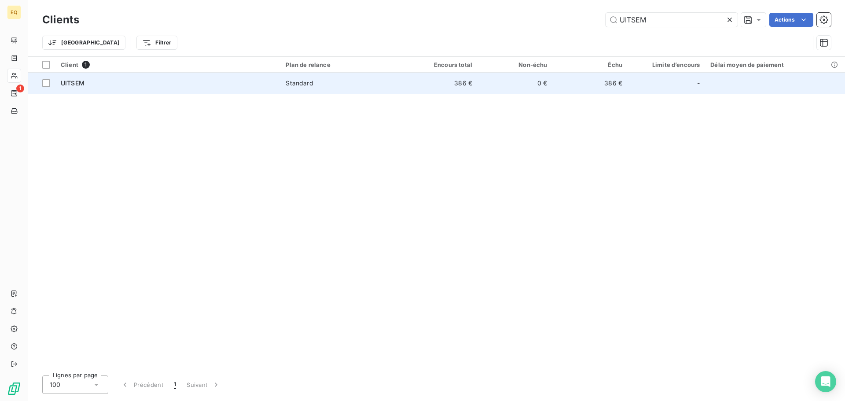
type input "UITSEM"
click at [338, 84] on span "Standard" at bounding box center [341, 83] width 111 height 9
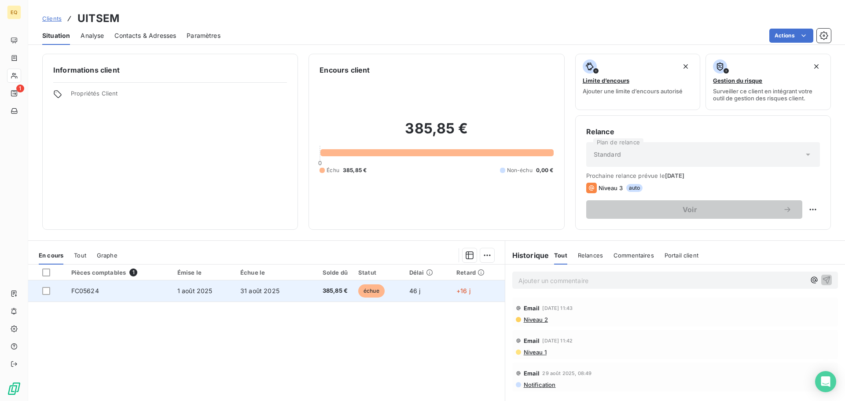
click at [166, 289] on td "FC05624" at bounding box center [119, 290] width 106 height 21
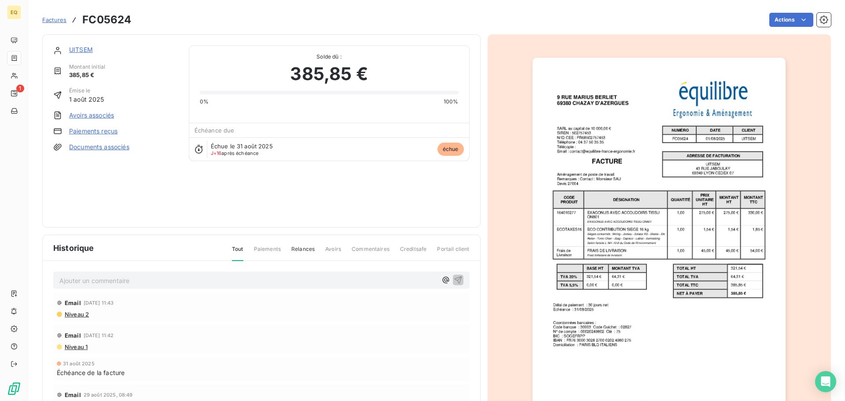
click at [87, 49] on link "UITSEM" at bounding box center [81, 49] width 24 height 7
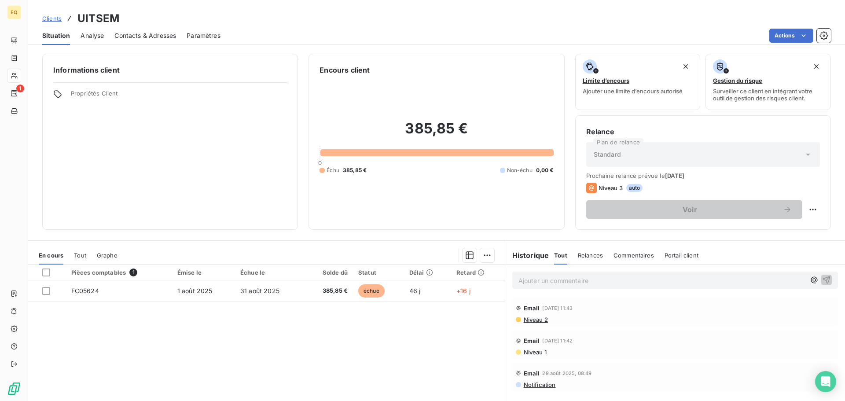
click at [135, 33] on span "Contacts & Adresses" at bounding box center [145, 35] width 62 height 9
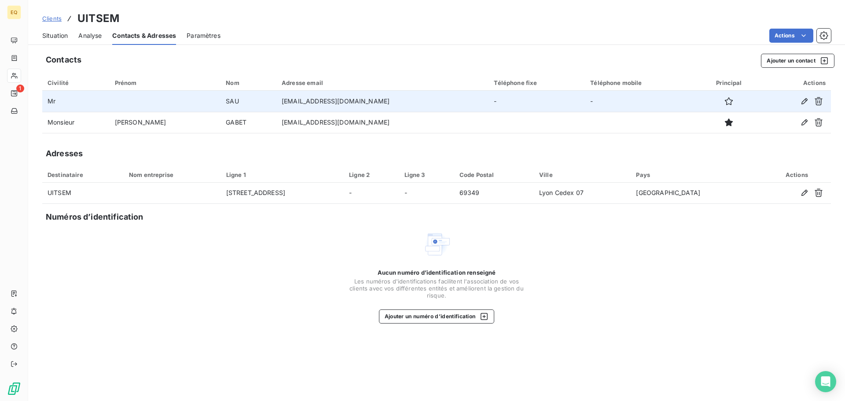
drag, startPoint x: 804, startPoint y: 100, endPoint x: 659, endPoint y: 98, distance: 144.8
click at [796, 102] on div at bounding box center [795, 101] width 59 height 14
click at [803, 98] on icon "button" at bounding box center [804, 101] width 9 height 9
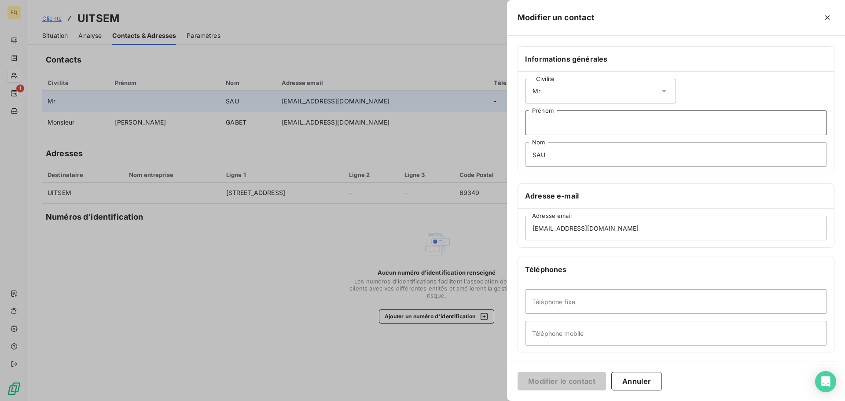
click at [548, 125] on input "Prénom" at bounding box center [676, 122] width 302 height 25
type input "x"
type input "Xavier"
click at [555, 382] on button "Modifier le contact" at bounding box center [561, 381] width 88 height 18
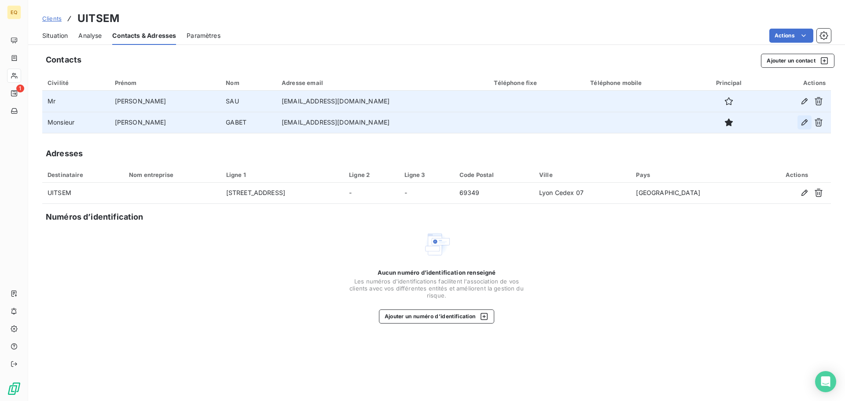
click at [804, 121] on icon "button" at bounding box center [804, 122] width 6 height 6
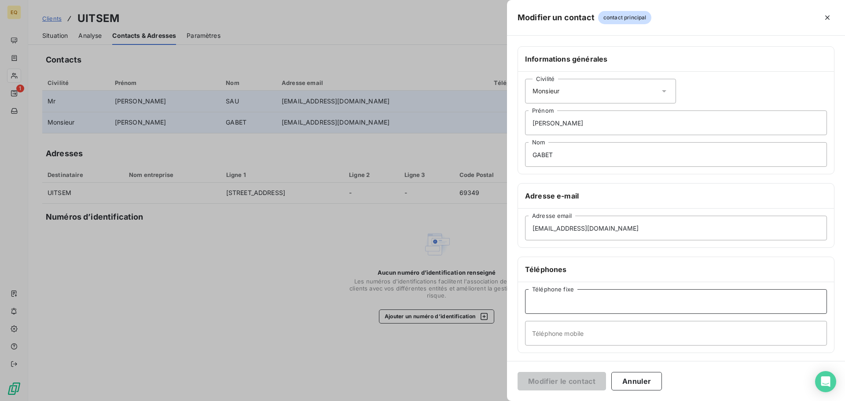
click at [558, 305] on input "Téléphone fixe" at bounding box center [676, 301] width 302 height 25
type input "04.72.76.70.71"
click at [556, 381] on button "Modifier le contact" at bounding box center [561, 381] width 88 height 18
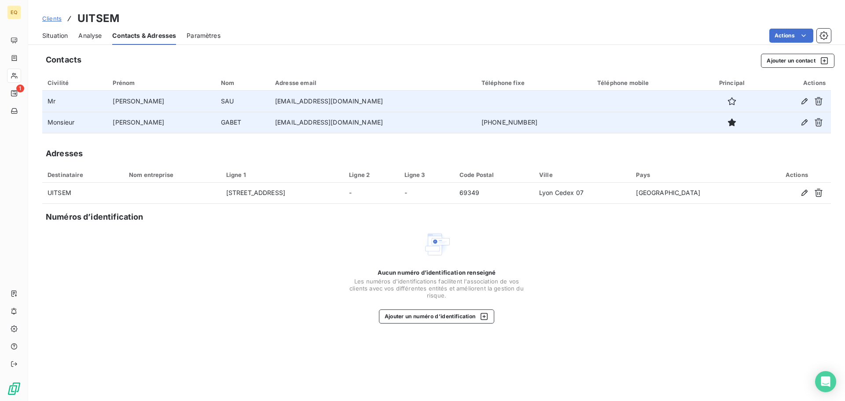
click at [57, 34] on span "Situation" at bounding box center [55, 35] width 26 height 9
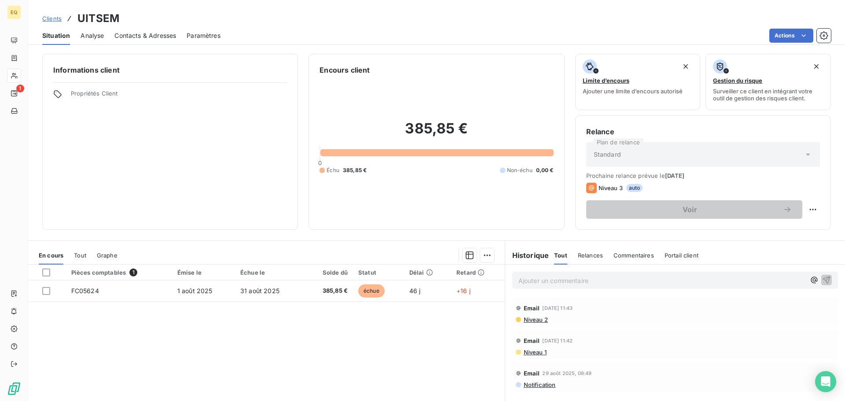
click at [546, 281] on p "Ajouter un commentaire ﻿" at bounding box center [661, 280] width 287 height 11
click at [822, 276] on icon "button" at bounding box center [826, 279] width 9 height 9
